Goal: Information Seeking & Learning: Learn about a topic

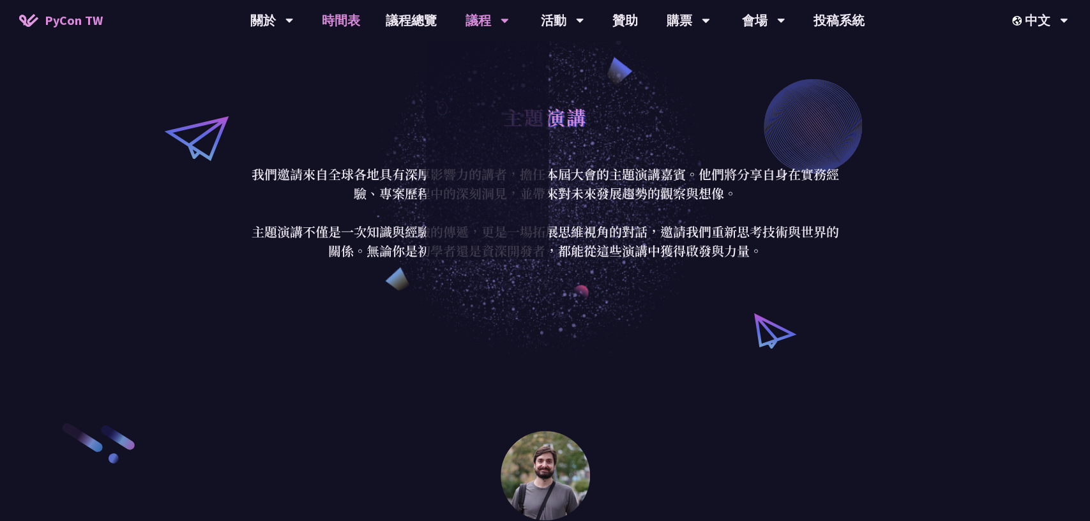
click at [322, 26] on link "時間表" at bounding box center [341, 20] width 64 height 41
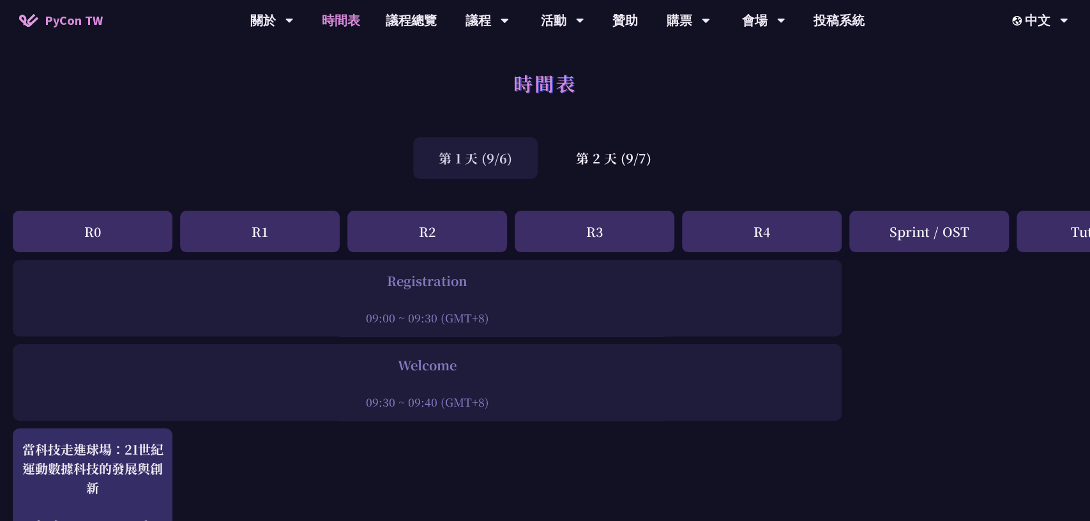
click at [611, 181] on div "第 1 天 (9/6) 第 2 天 (9/7)" at bounding box center [545, 158] width 1090 height 54
click at [623, 164] on div "第 2 天 (9/7)" at bounding box center [614, 158] width 126 height 42
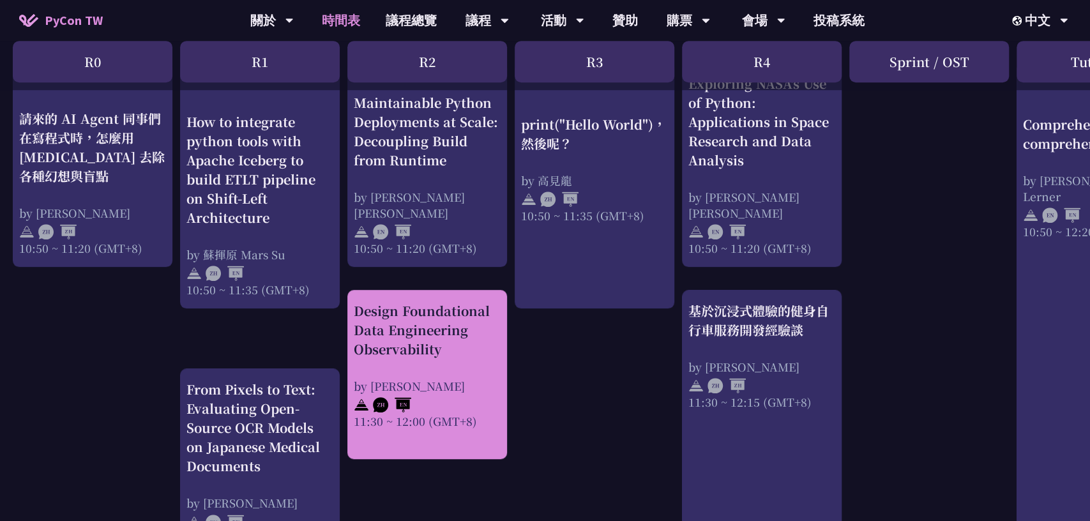
scroll to position [485, 0]
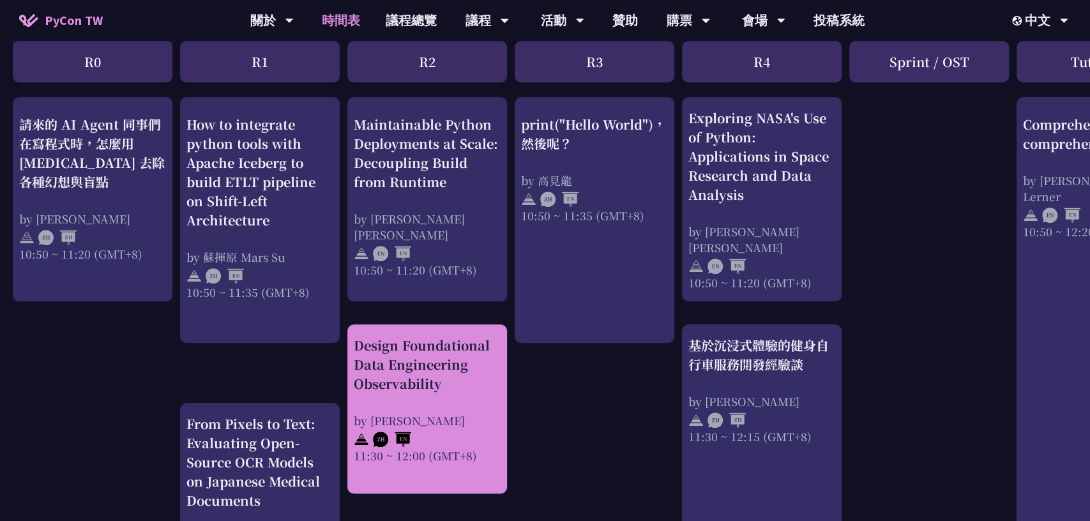
click at [497, 342] on div "Design Foundational Data Engineering Observability" at bounding box center [427, 364] width 147 height 57
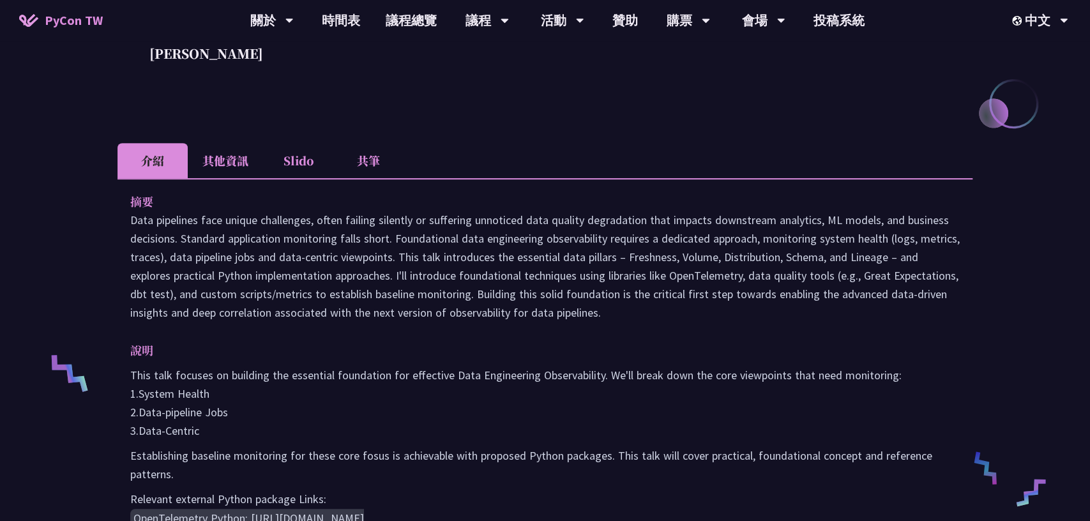
scroll to position [364, 0]
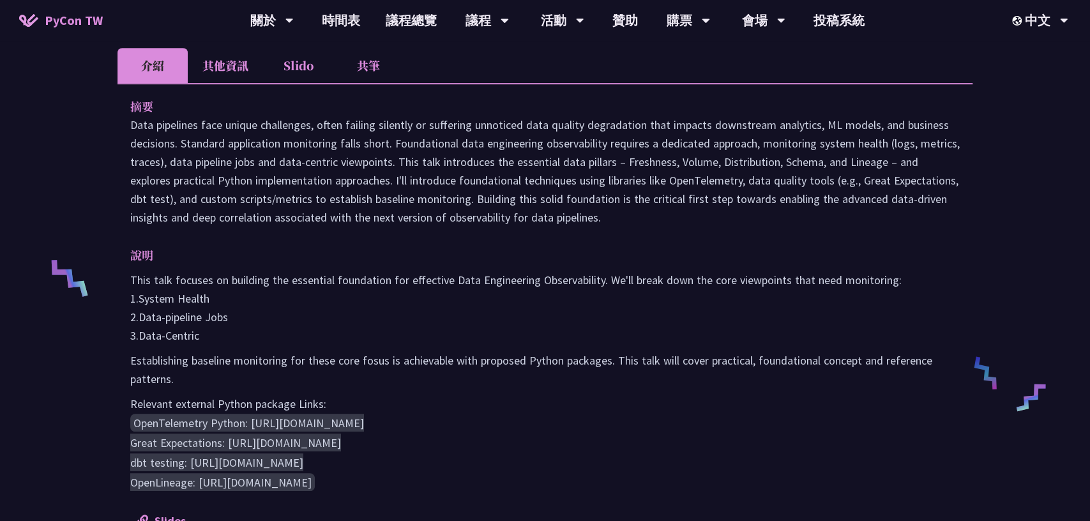
click at [508, 337] on p "This talk focuses on building the essential foundation for effective Data Engin…" at bounding box center [545, 308] width 830 height 74
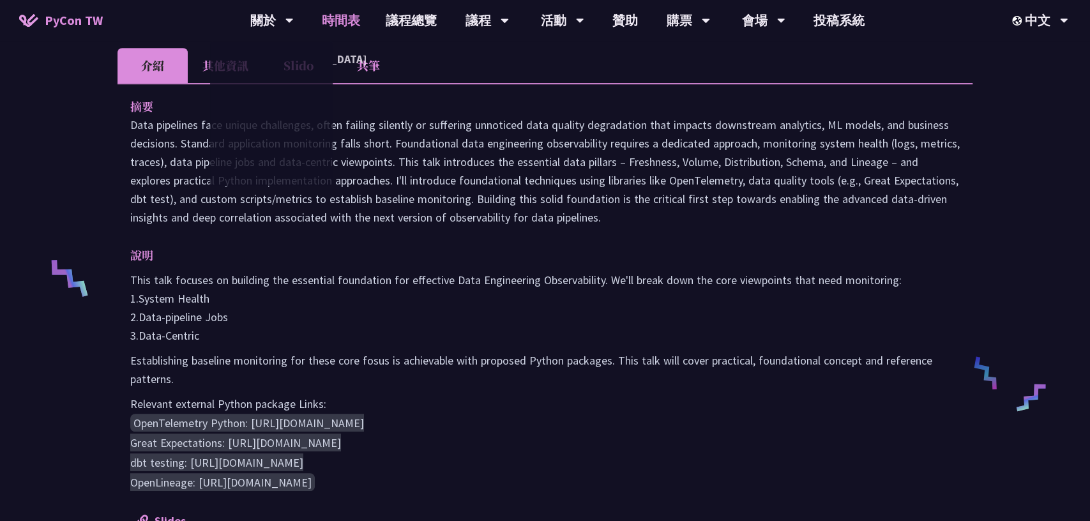
click at [342, 23] on link "時間表" at bounding box center [341, 20] width 64 height 41
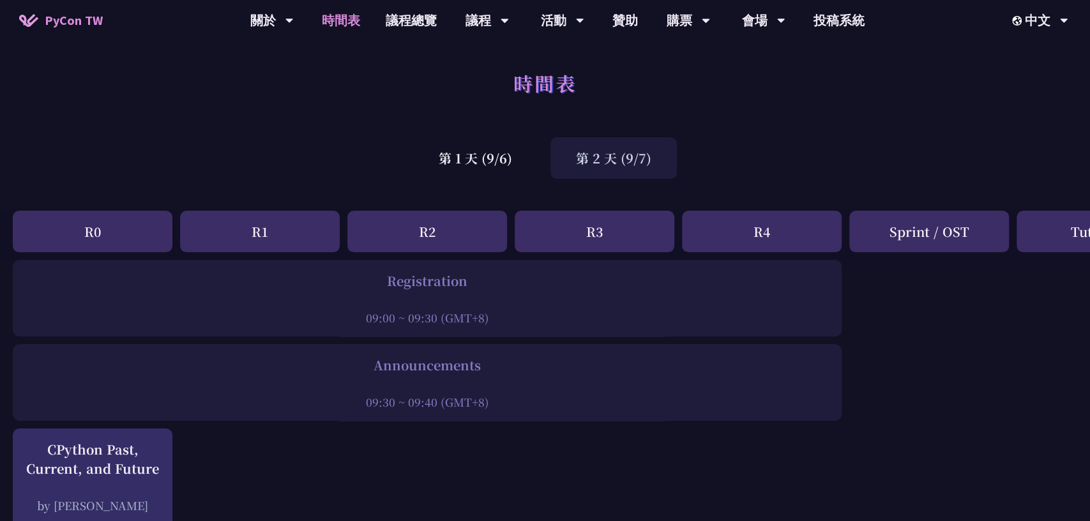
click at [600, 152] on div "第 2 天 (9/7)" at bounding box center [614, 158] width 126 height 42
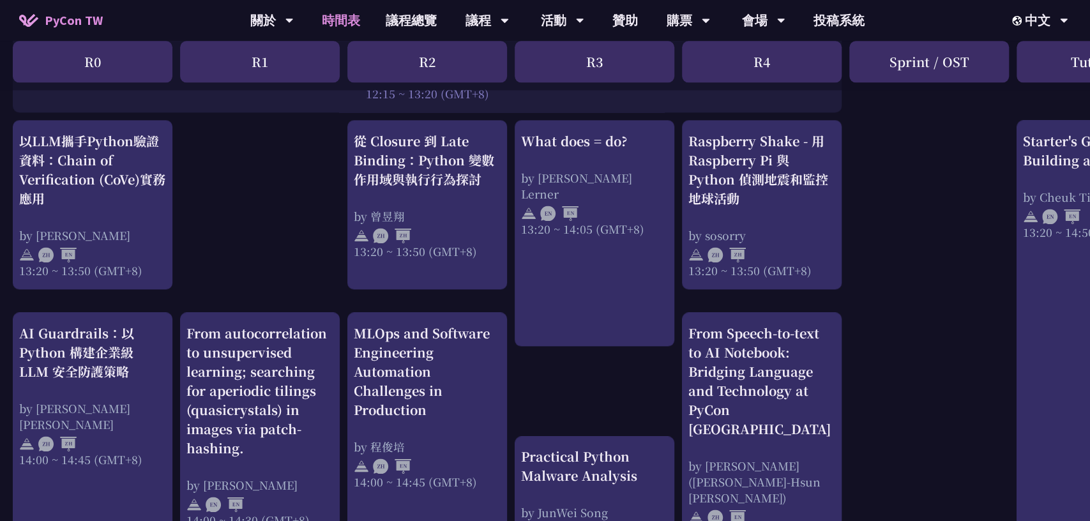
scroll to position [1093, 0]
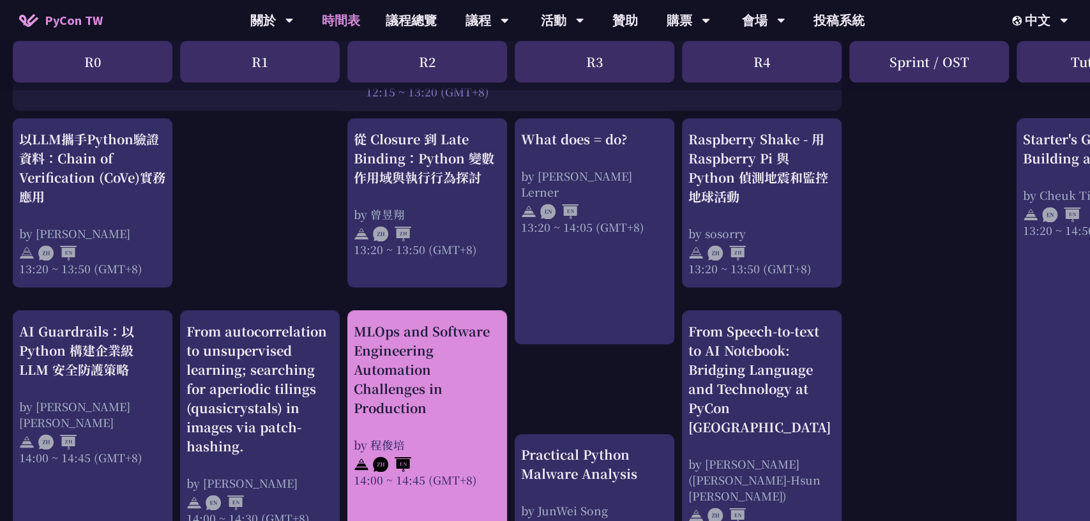
click at [402, 395] on div "MLOps and Software Engineering Automation Challenges in Production" at bounding box center [427, 370] width 147 height 96
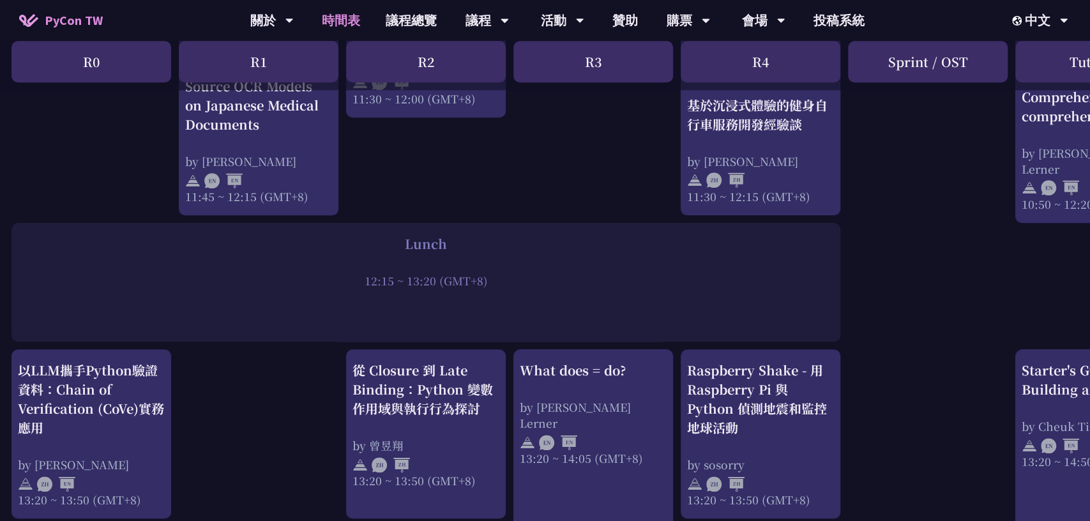
scroll to position [892, 1]
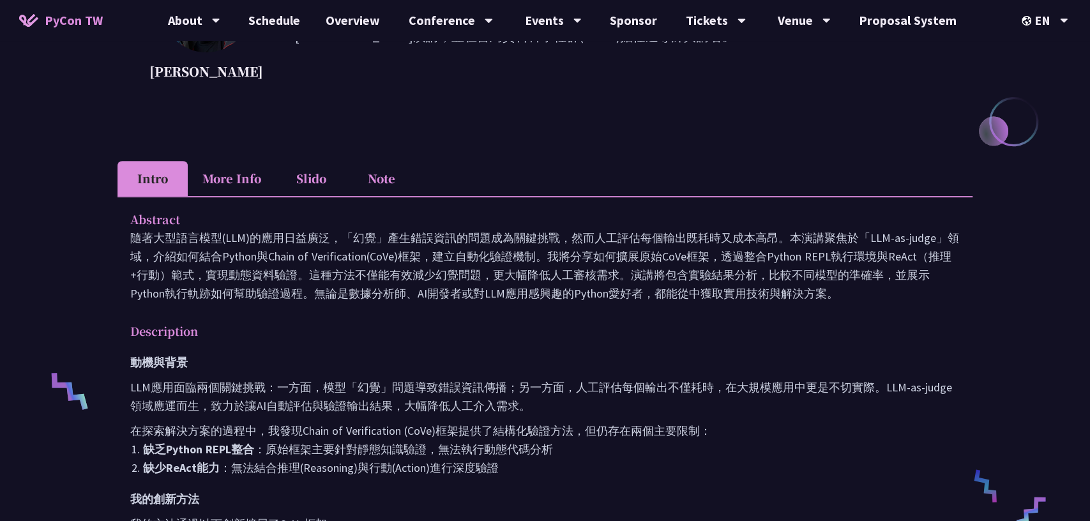
click at [235, 174] on li "More Info" at bounding box center [232, 178] width 88 height 35
